Goal: Task Accomplishment & Management: Use online tool/utility

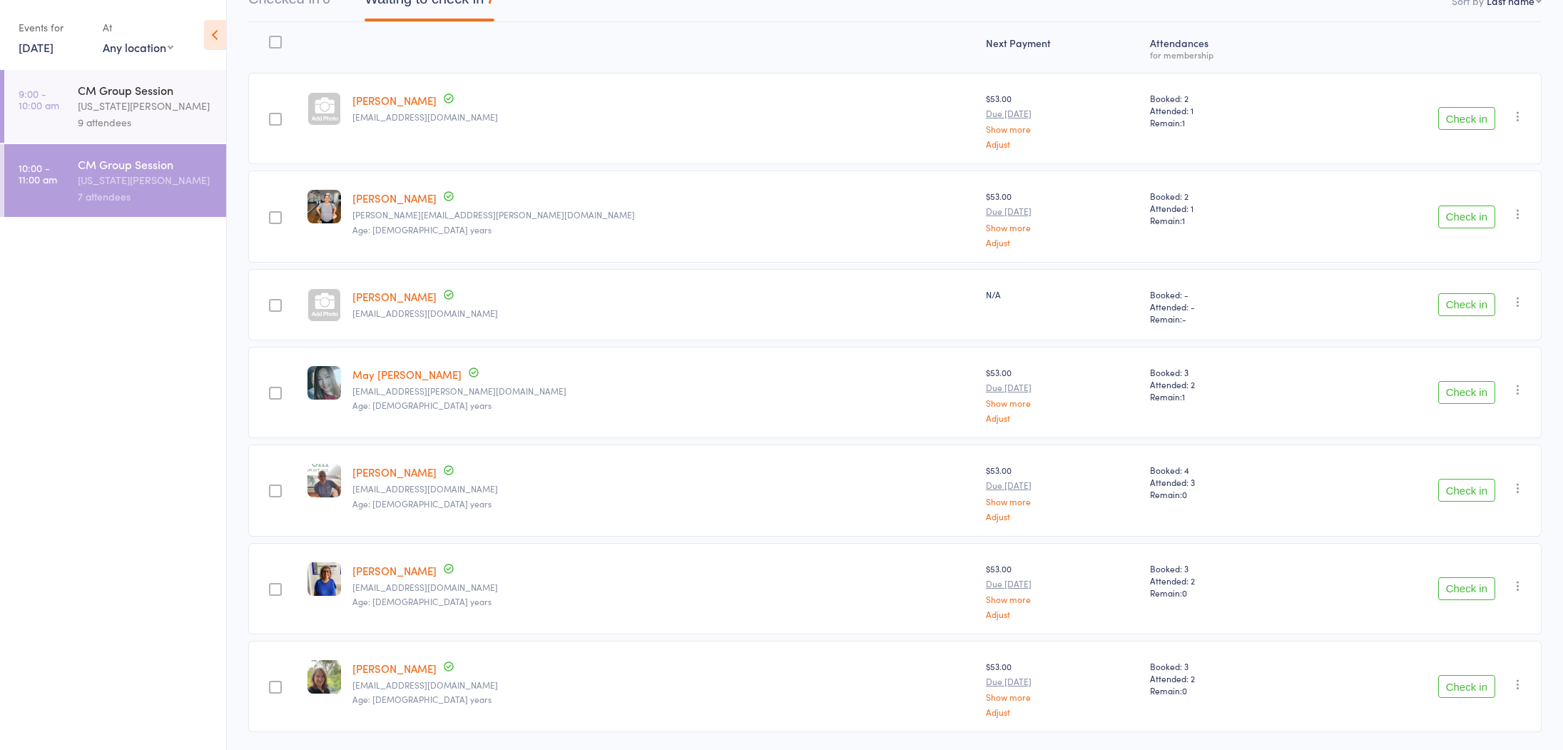
scroll to position [187, 0]
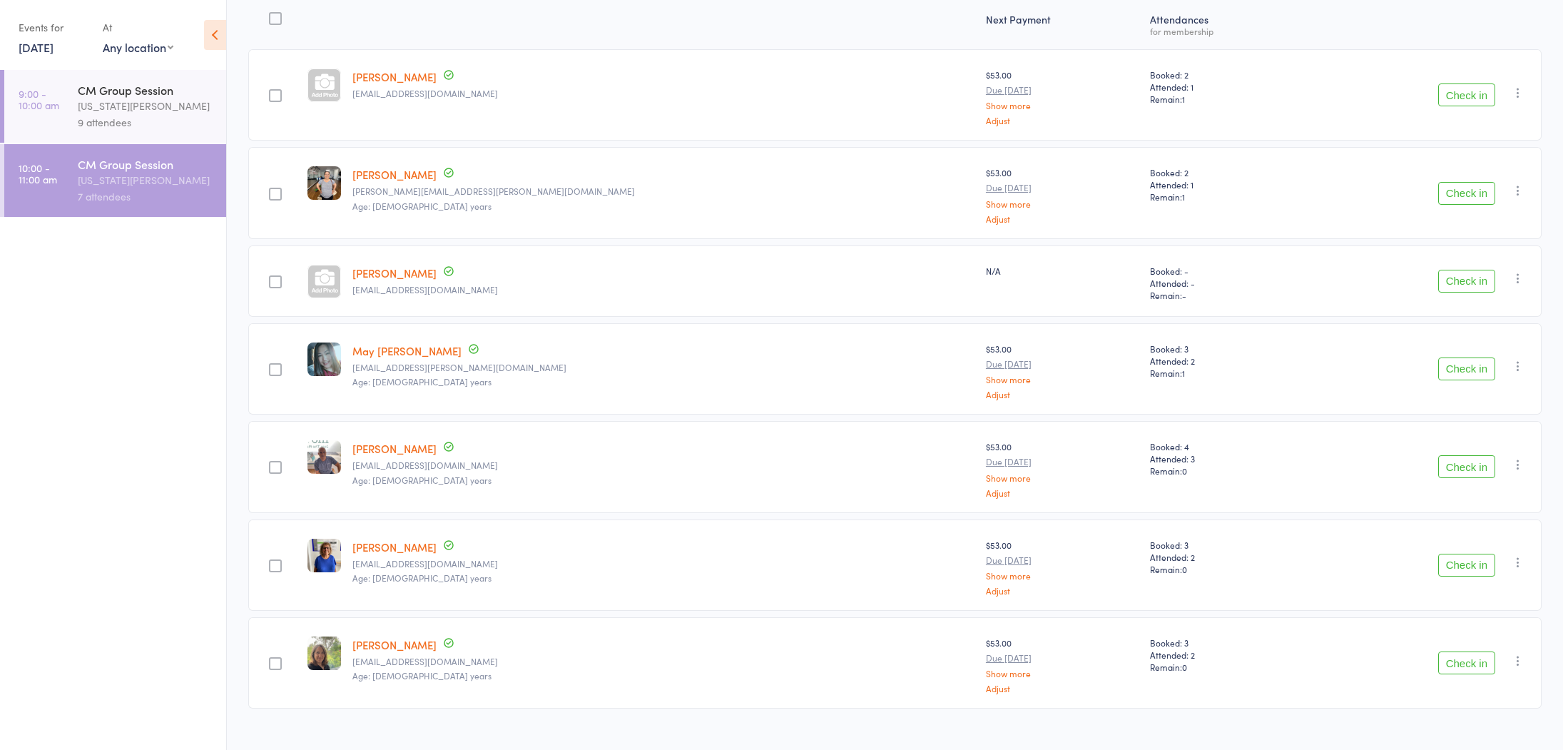
click at [1450, 96] on button "Check in" at bounding box center [1466, 94] width 57 height 23
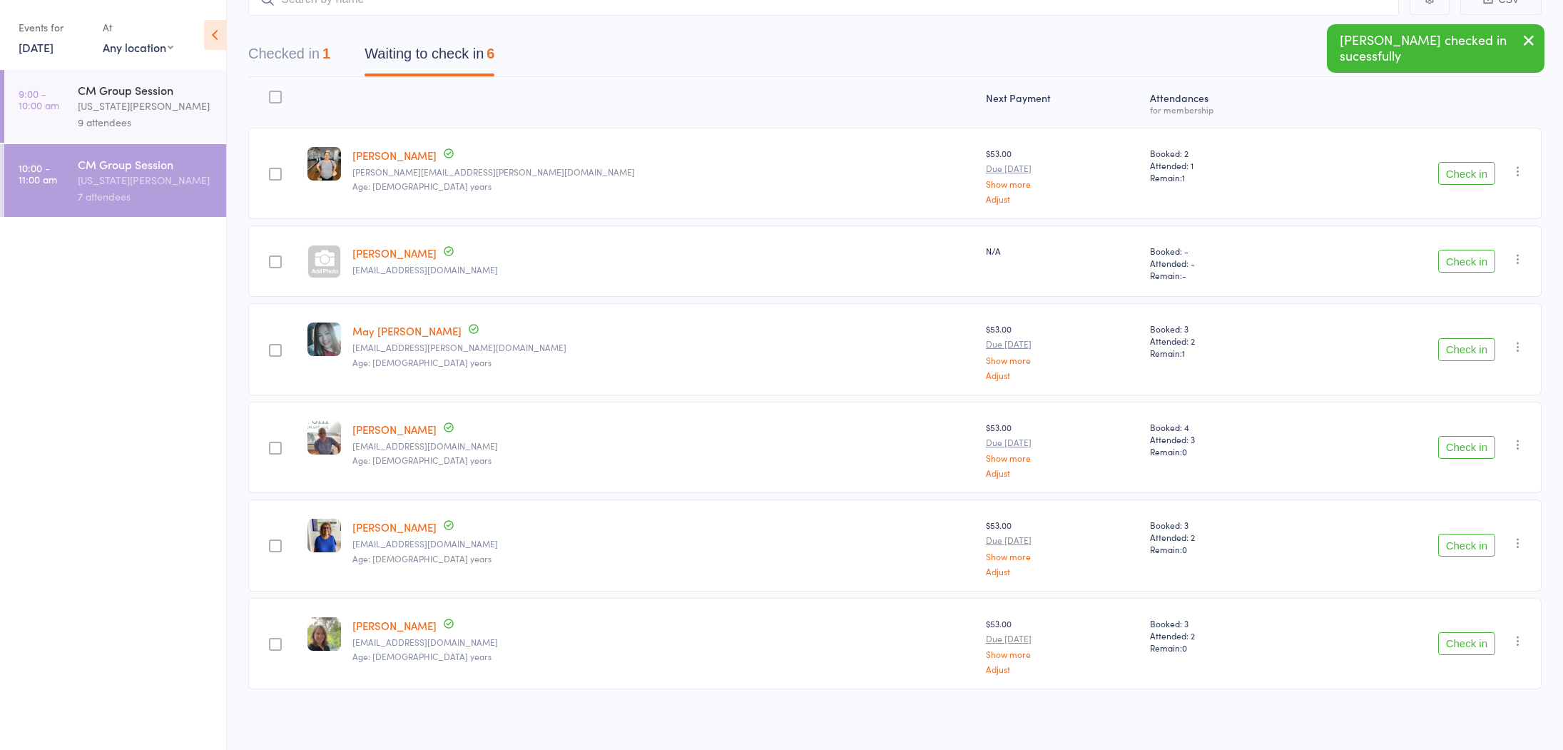
click at [1471, 540] on button "Check in" at bounding box center [1466, 544] width 57 height 23
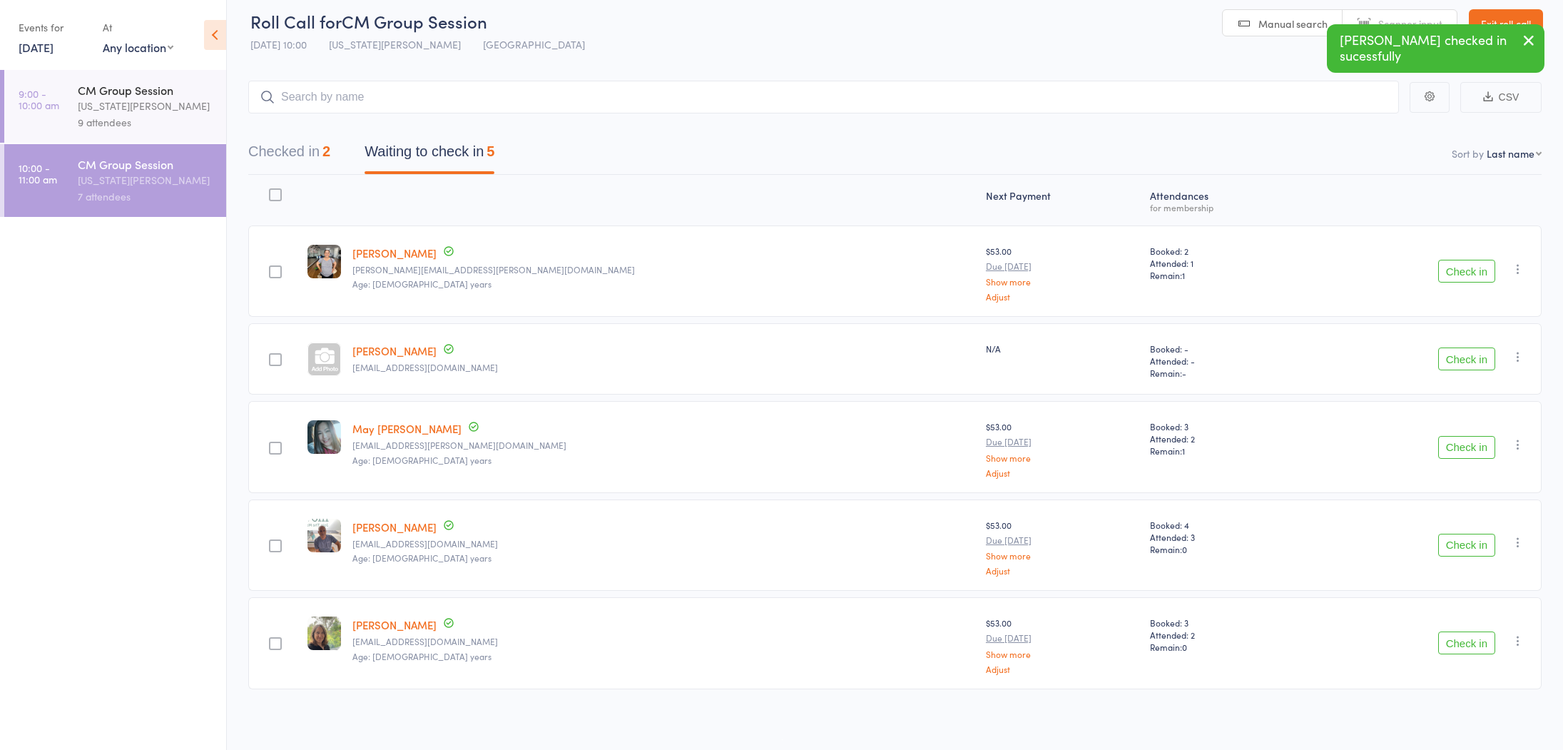
click at [1461, 362] on button "Check in" at bounding box center [1466, 358] width 57 height 23
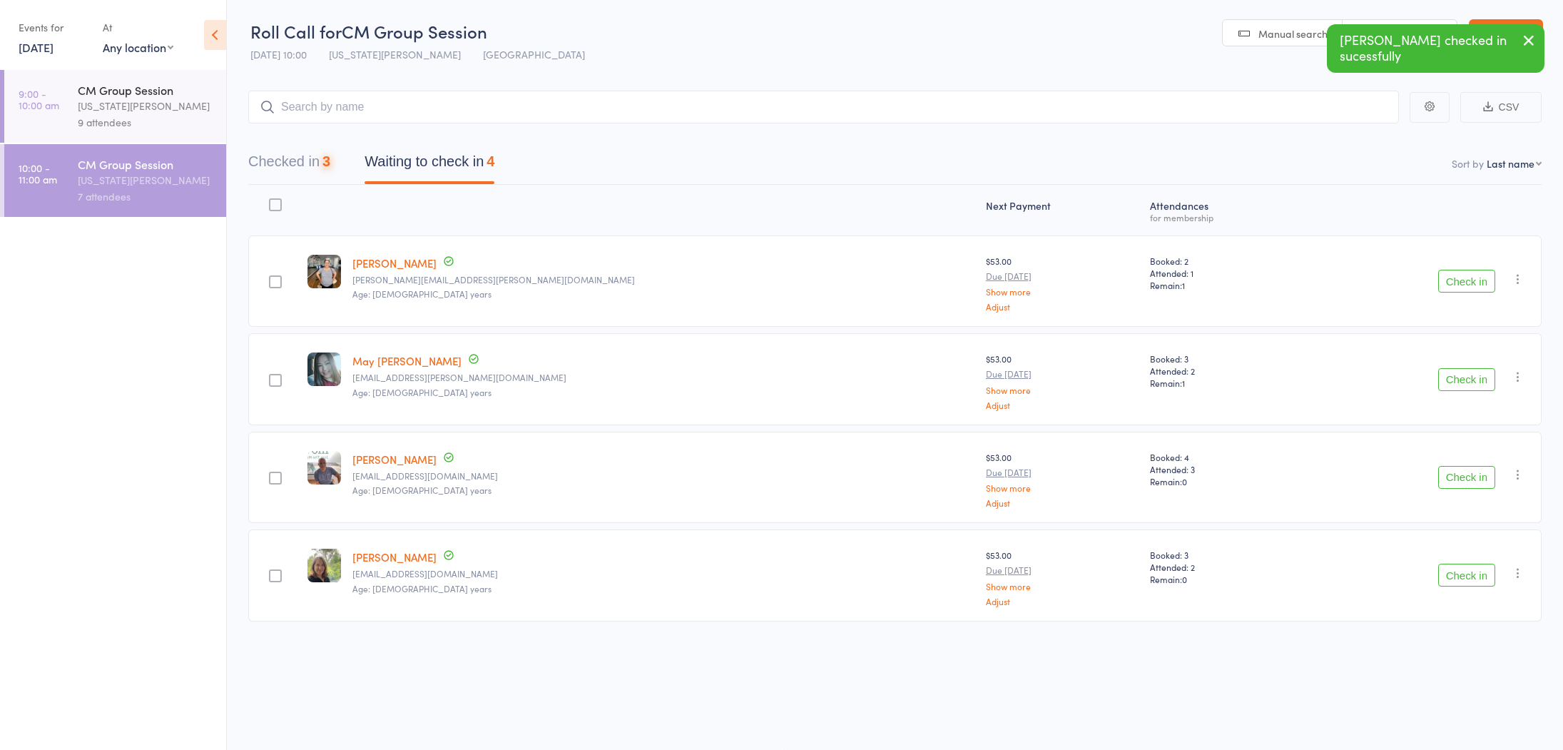
scroll to position [1, 0]
click at [1455, 568] on button "Check in" at bounding box center [1466, 574] width 57 height 23
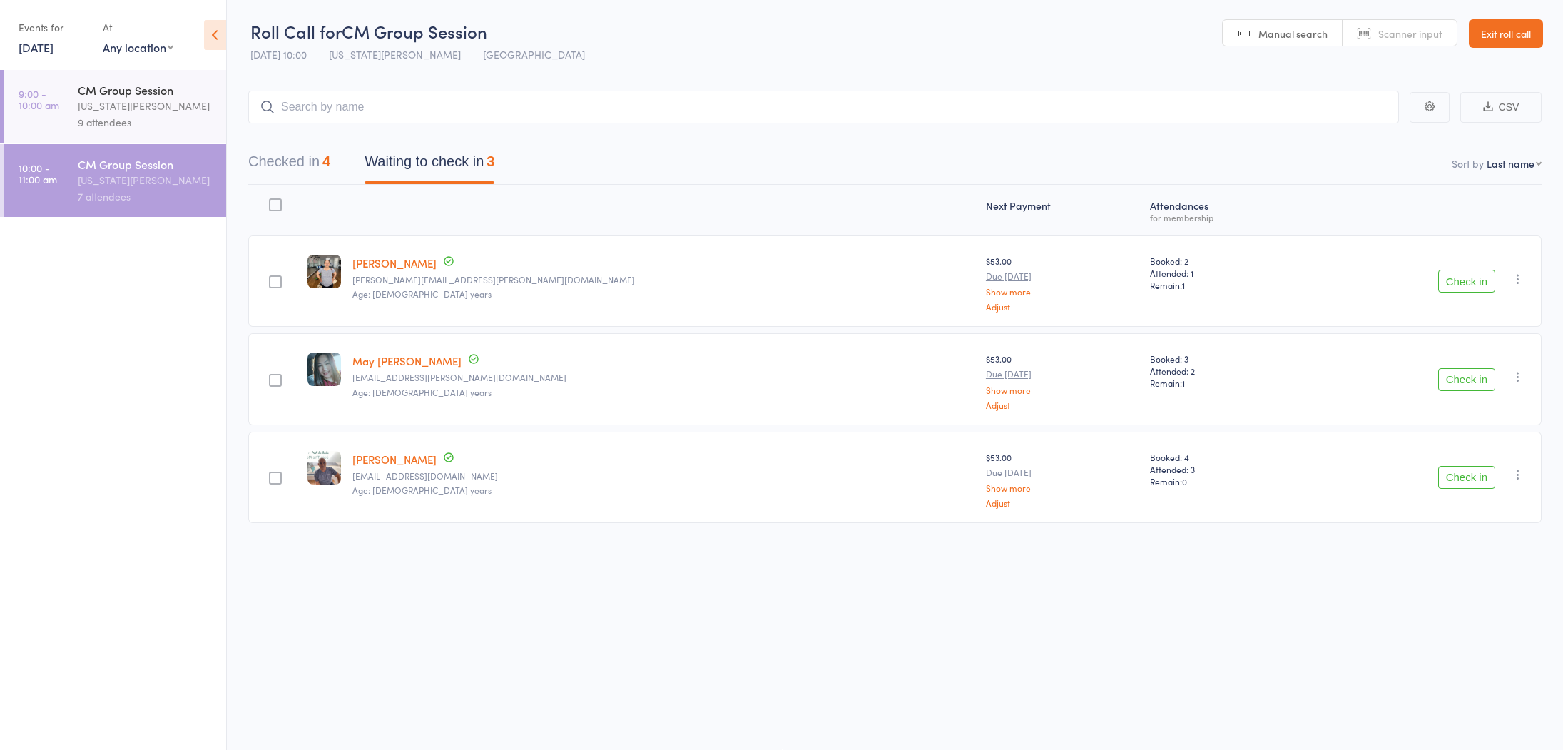
click at [1470, 474] on button "Check in" at bounding box center [1466, 477] width 57 height 23
click at [283, 167] on button "Checked in 5" at bounding box center [289, 165] width 82 height 38
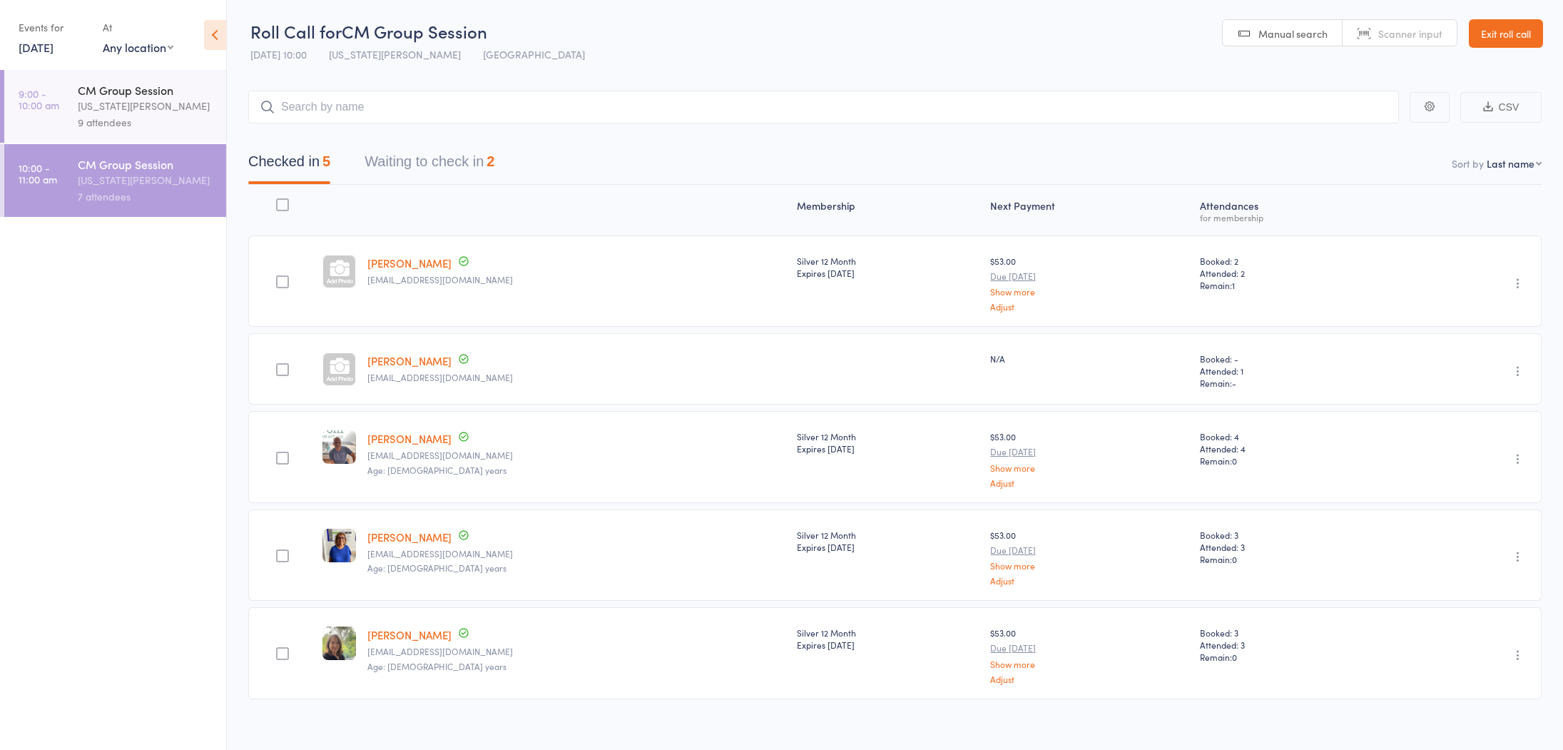
click at [490, 163] on button "Waiting to check in 2" at bounding box center [429, 165] width 130 height 38
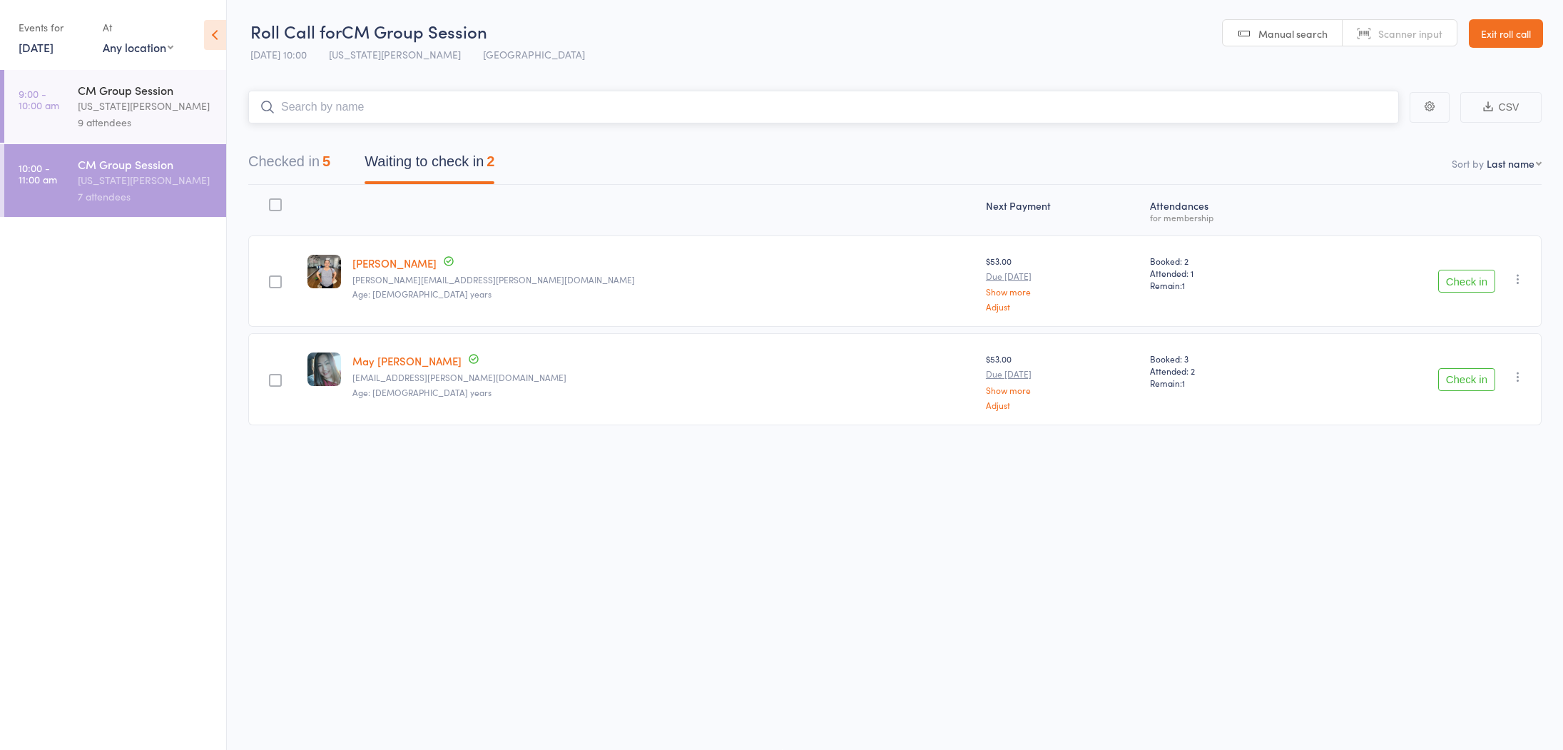
click at [595, 100] on input "search" at bounding box center [823, 107] width 1150 height 33
type input "a"
click at [319, 170] on button "Checked in 5" at bounding box center [289, 166] width 82 height 38
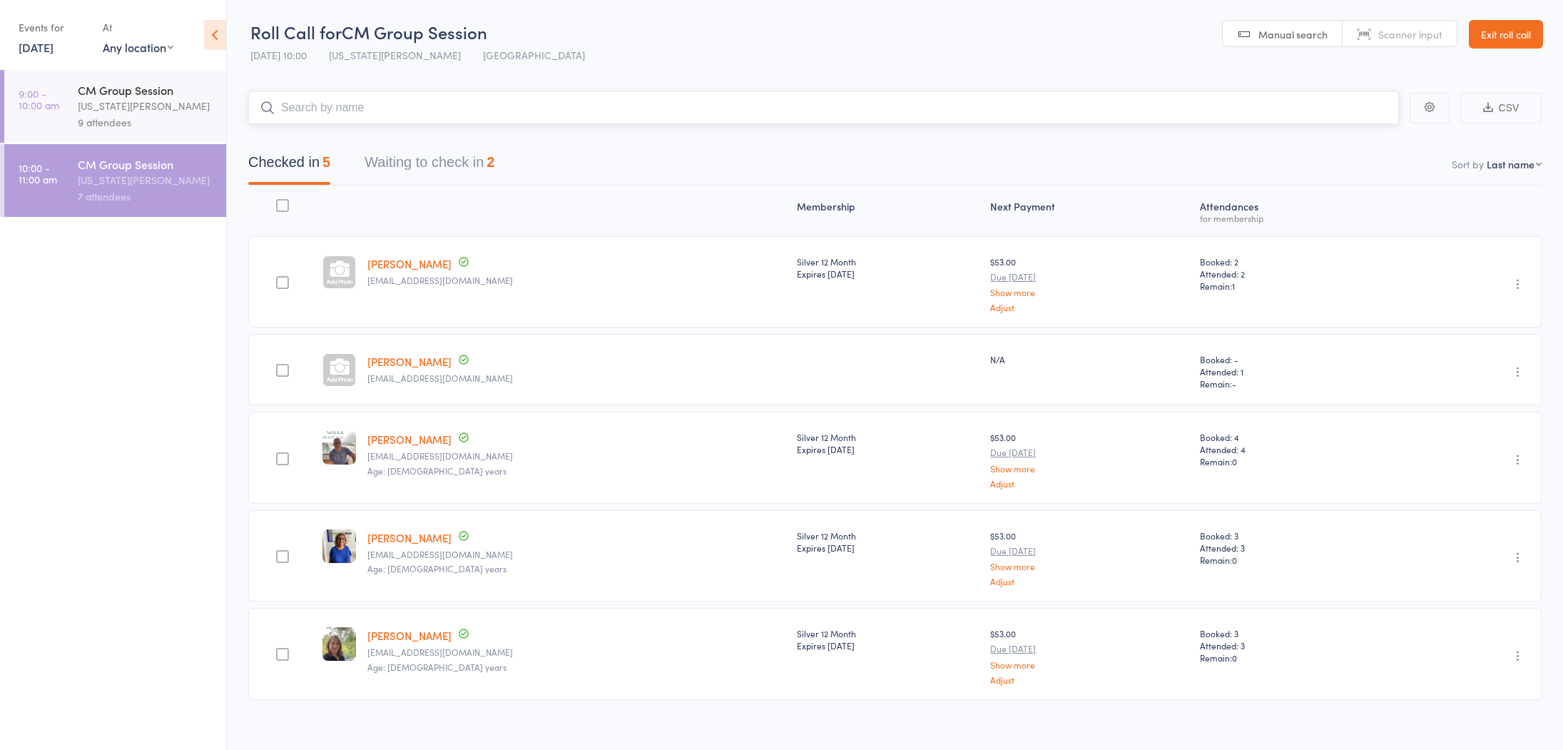
click at [405, 170] on button "Waiting to check in 2" at bounding box center [429, 166] width 130 height 38
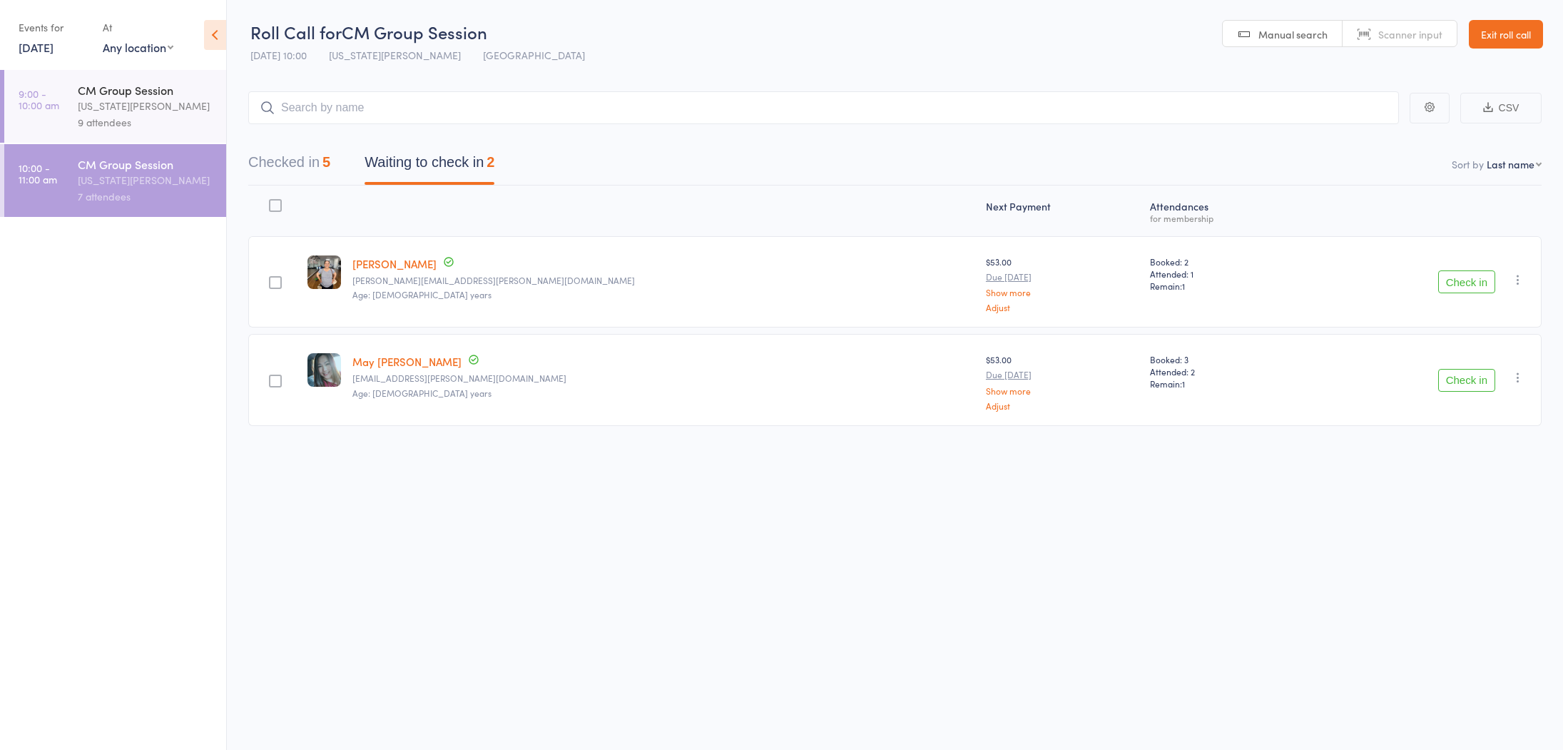
click at [1451, 278] on button "Check in" at bounding box center [1466, 281] width 57 height 23
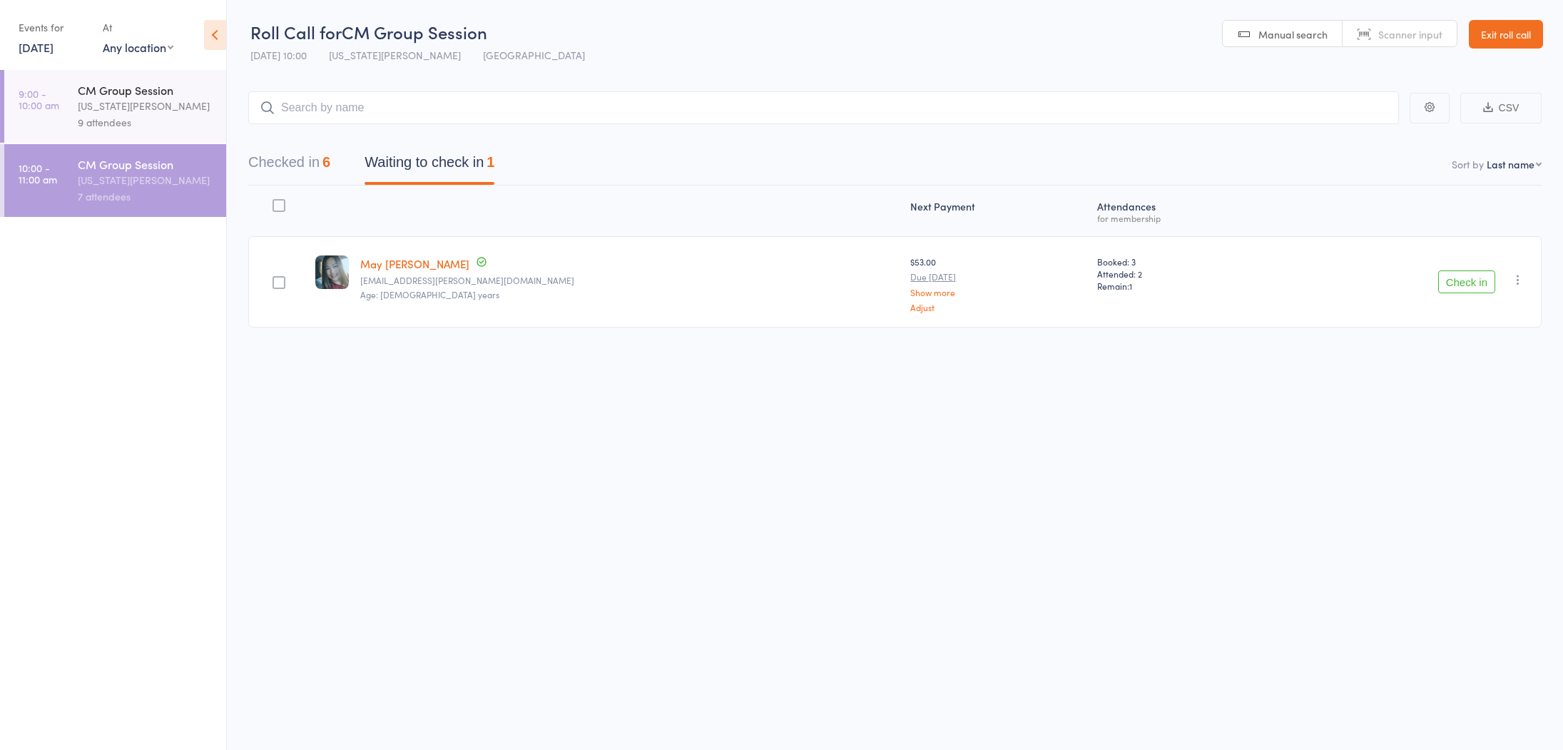
click at [1452, 278] on button "Check in" at bounding box center [1466, 281] width 57 height 23
